Goal: Task Accomplishment & Management: Use online tool/utility

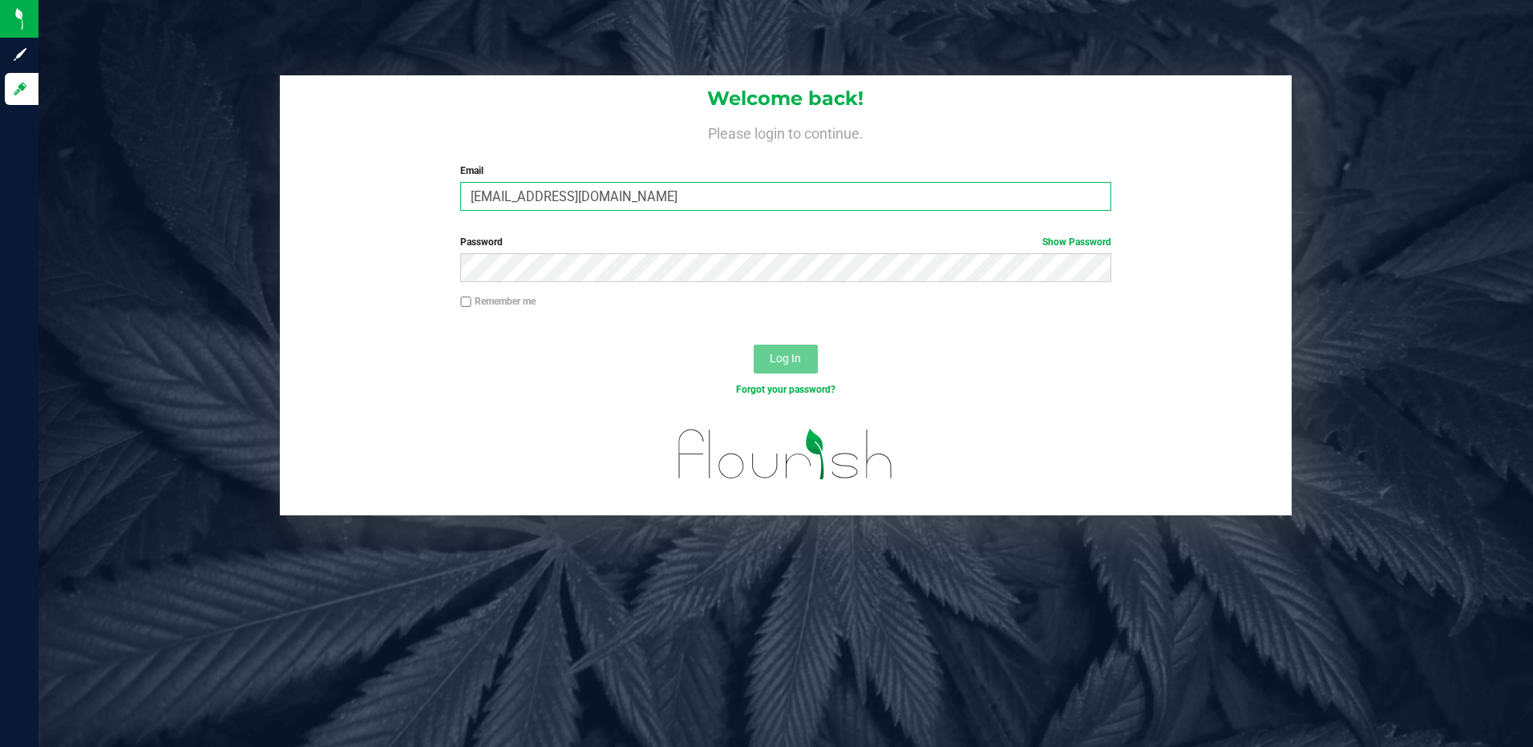
type input "[EMAIL_ADDRESS][DOMAIN_NAME]"
click at [754, 345] on button "Log In" at bounding box center [786, 359] width 64 height 29
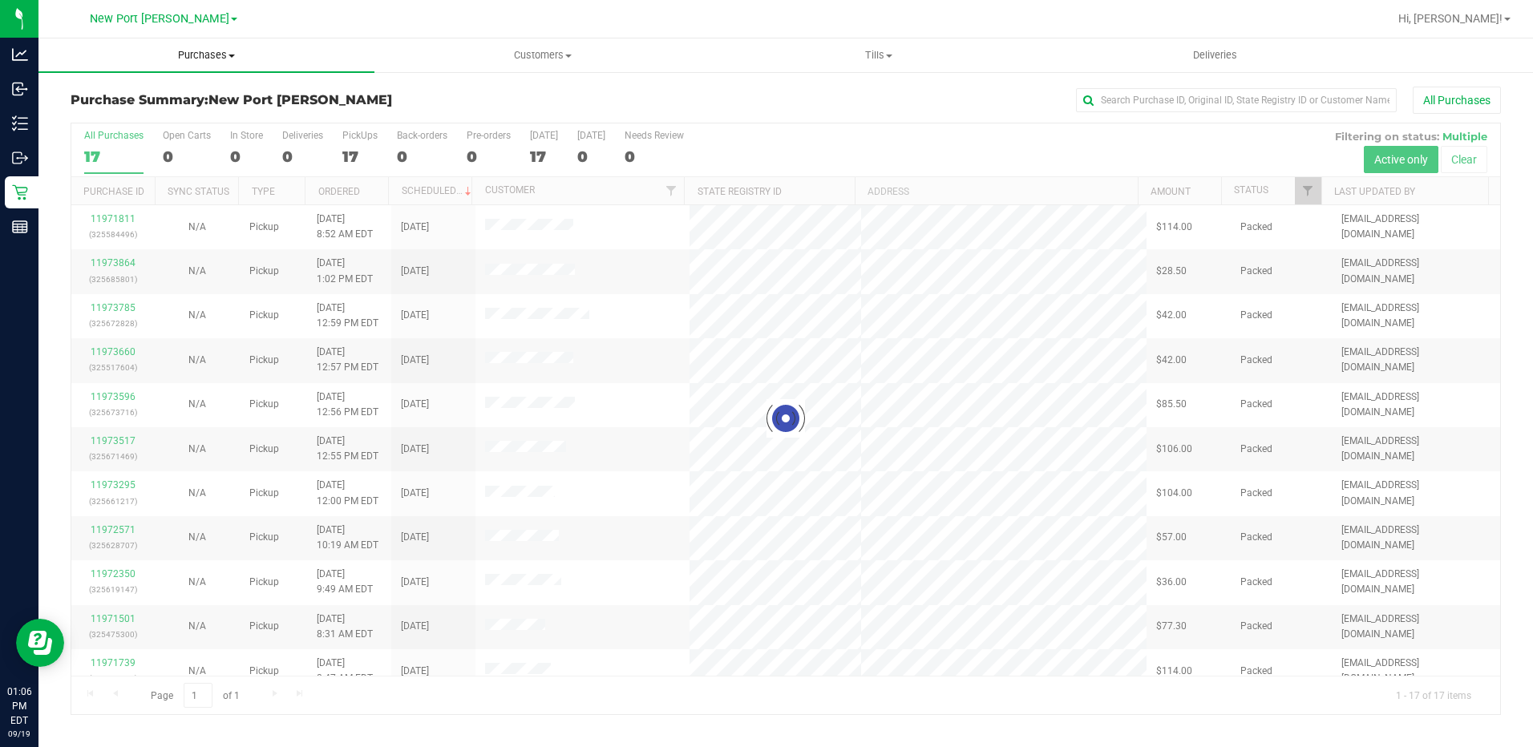
click at [218, 57] on span "Purchases" at bounding box center [206, 55] width 336 height 14
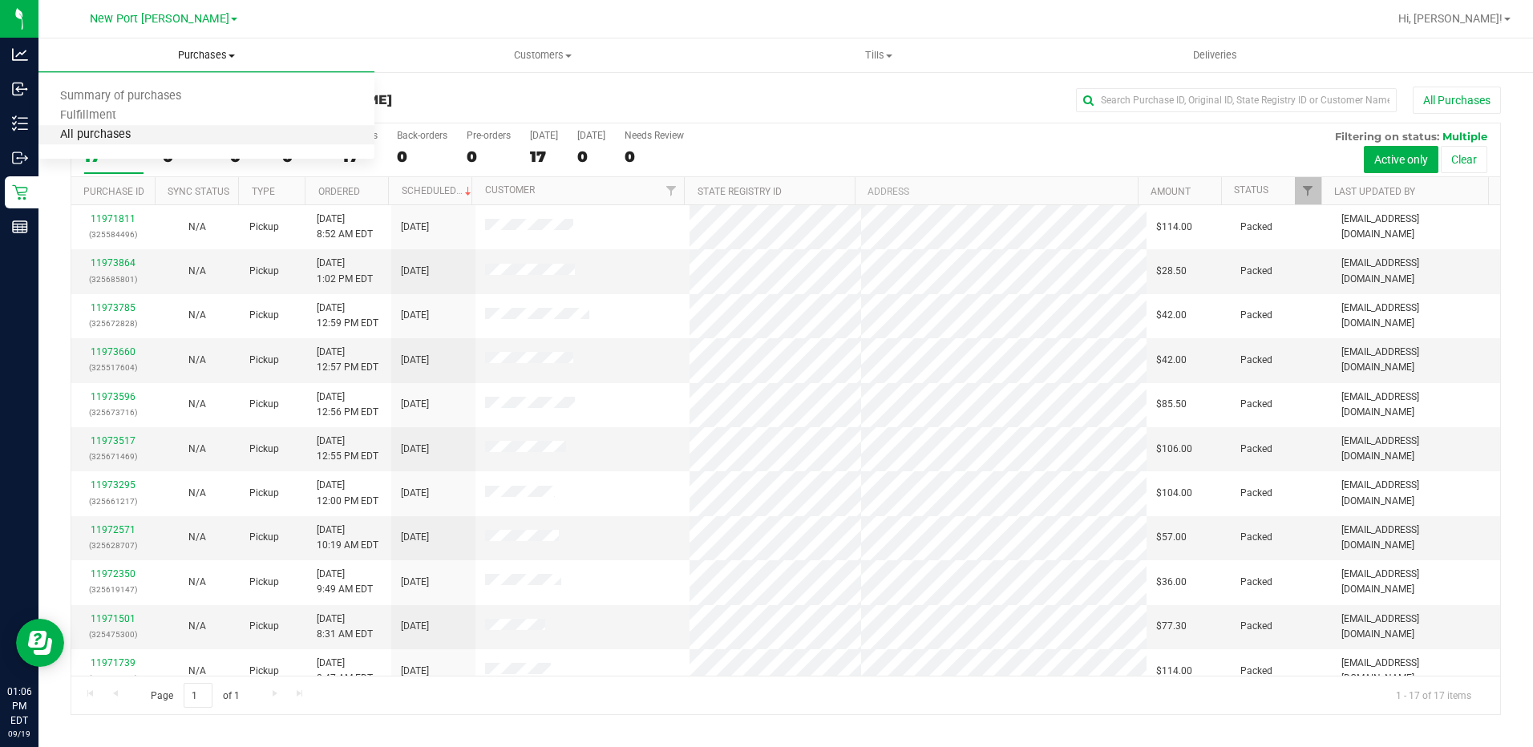
click at [122, 131] on span "All purchases" at bounding box center [95, 135] width 114 height 14
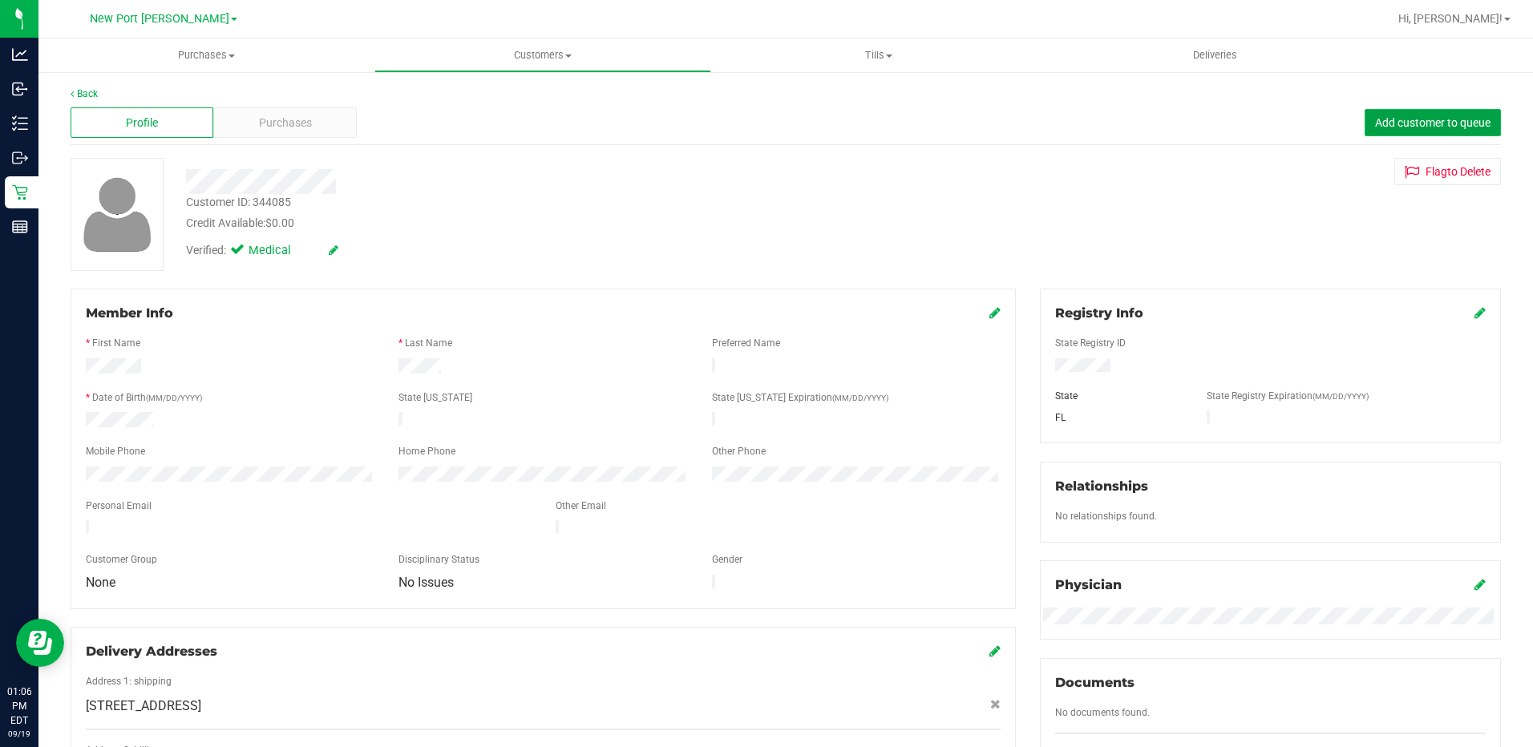
click at [1411, 119] on span "Add customer to queue" at bounding box center [1432, 122] width 115 height 13
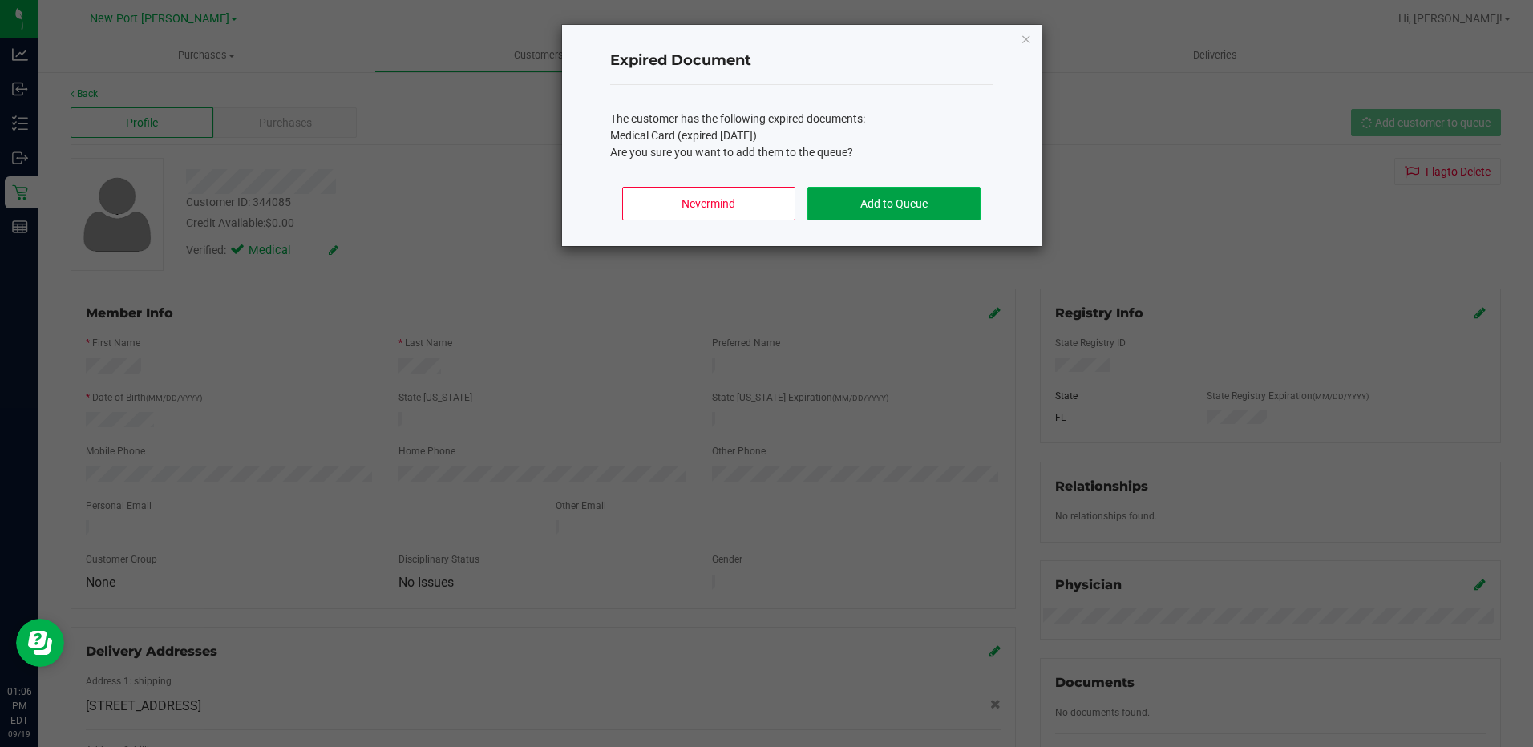
click at [919, 195] on button "Add to Queue" at bounding box center [893, 204] width 172 height 34
